Goal: Information Seeking & Learning: Learn about a topic

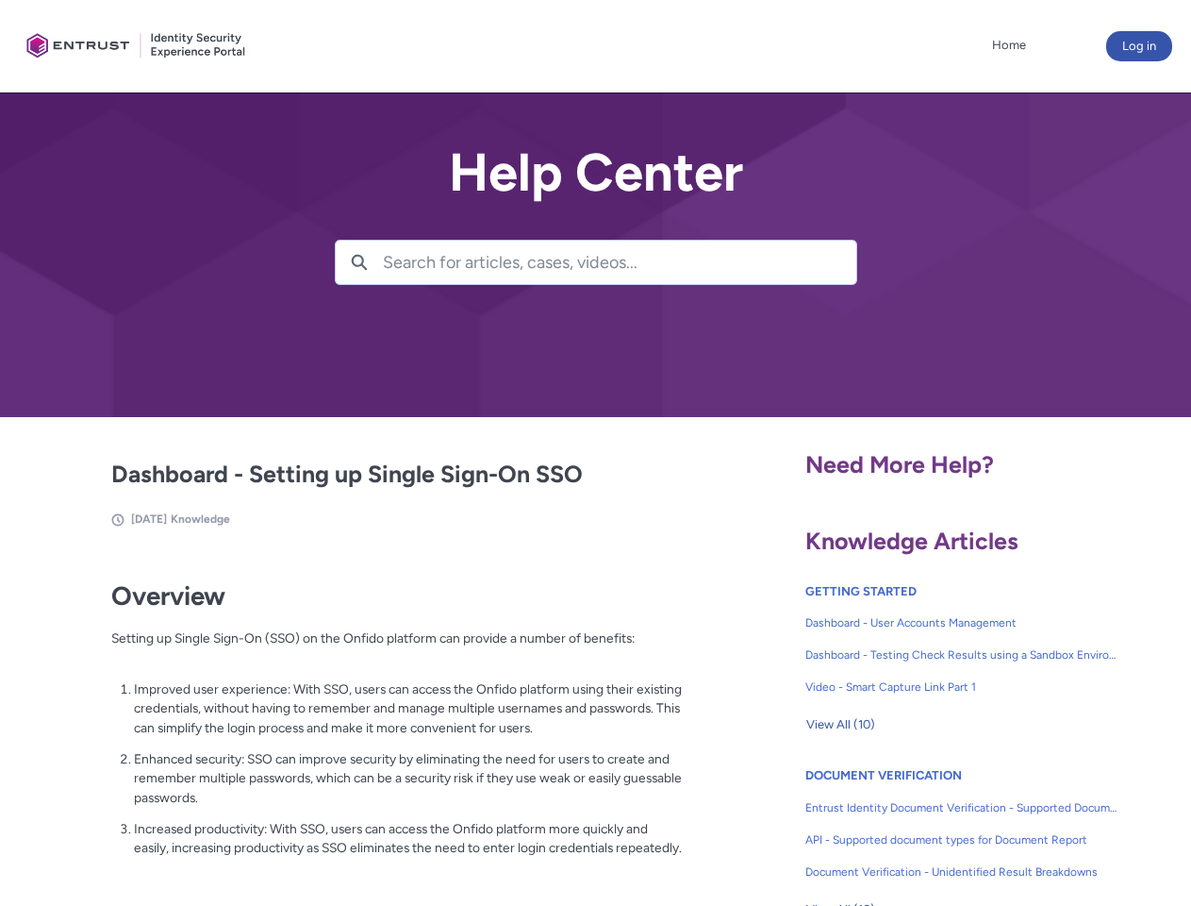
click at [359, 262] on lightning-primitive-icon "button" at bounding box center [359, 261] width 17 height 14
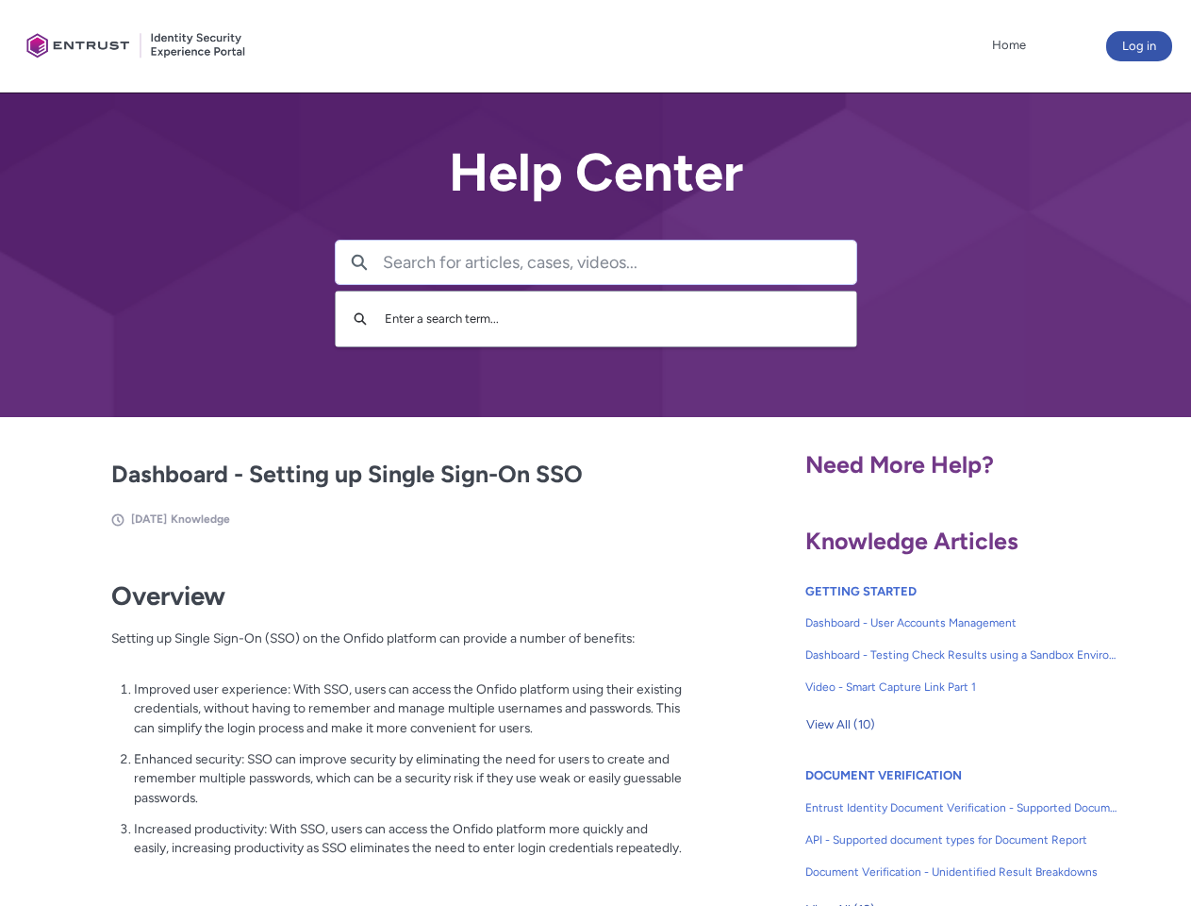
click at [361, 722] on p "Improved user experience: With SSO, users can access the Onfido platform using …" at bounding box center [408, 708] width 549 height 58
click at [841, 725] on span "View All (10)" at bounding box center [841, 724] width 69 height 28
click at [911, 825] on link "API - Supported document types for Document Report" at bounding box center [962, 840] width 313 height 32
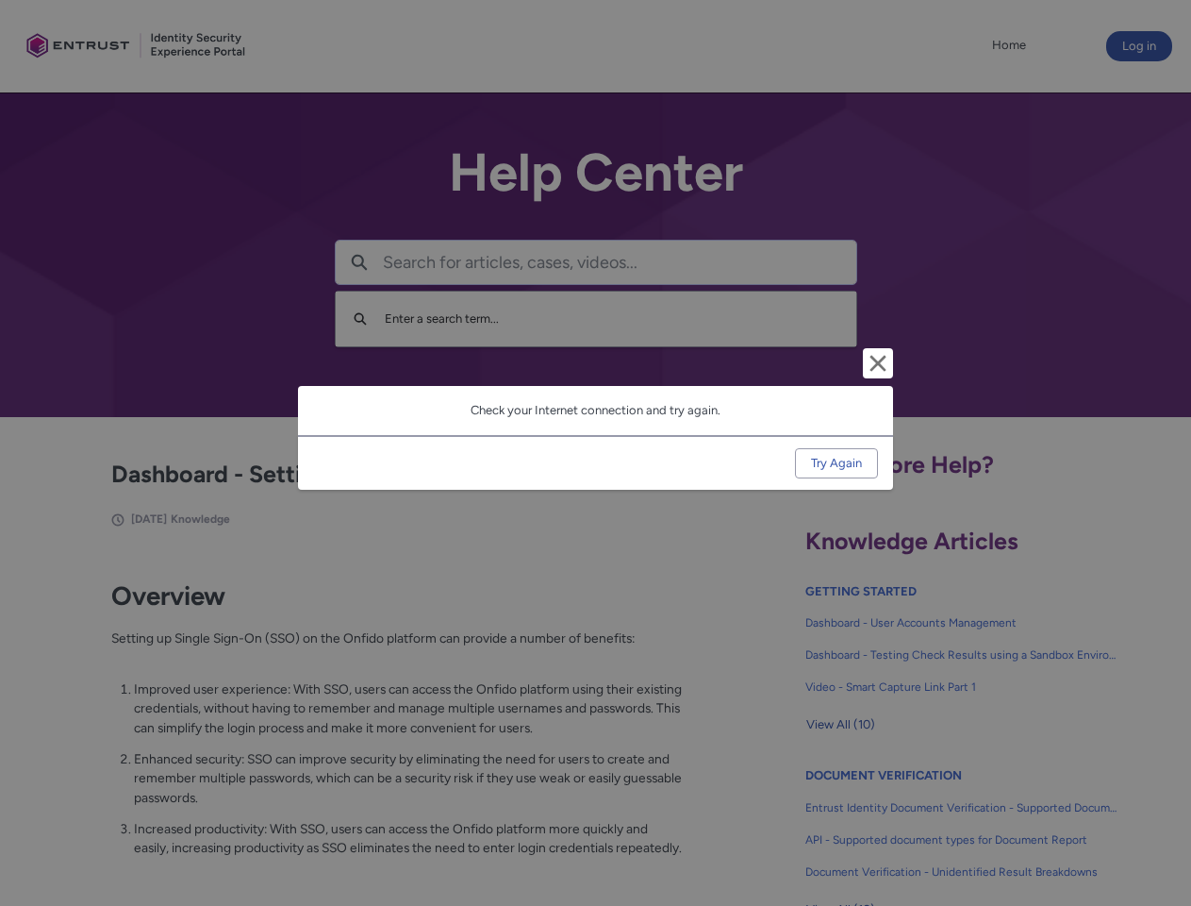
click at [1161, 825] on div "Cancel and close Check your Internet connection and try again. Try Again" at bounding box center [595, 453] width 1191 height 906
